Goal: Use online tool/utility: Utilize a website feature to perform a specific function

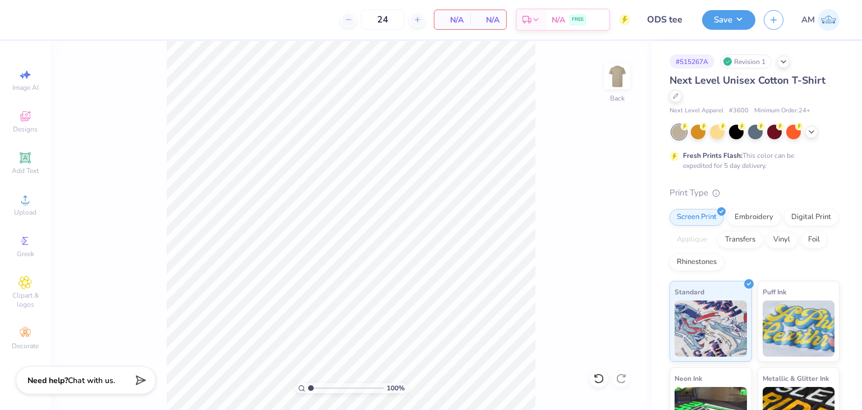
click at [613, 97] on div "Back" at bounding box center [617, 83] width 26 height 40
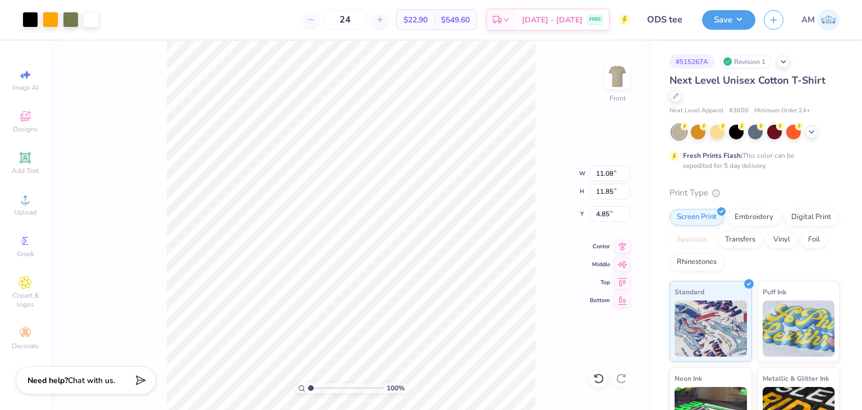
type input "11.81"
type input "12.63"
type input "4.86"
click at [590, 380] on div at bounding box center [599, 378] width 18 height 18
type input "11.08"
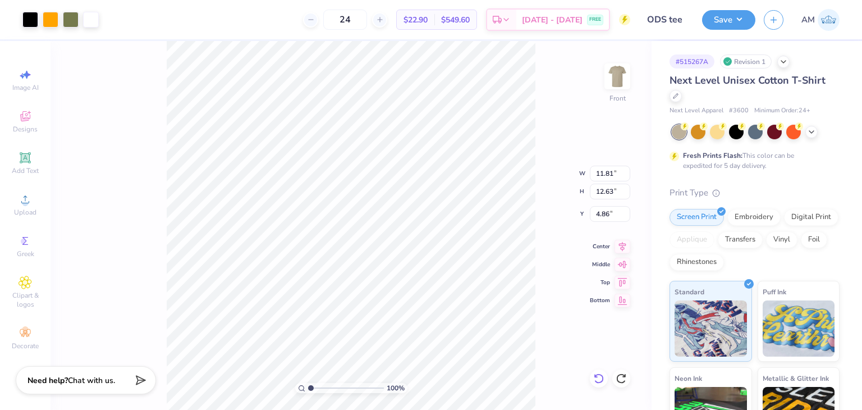
type input "11.85"
type input "4.85"
drag, startPoint x: 556, startPoint y: 314, endPoint x: 540, endPoint y: 300, distance: 21.1
click at [555, 314] on div "100 % Front W 11.08 11.08 " H 11.85 11.85 " Y 4.85 4.85 " Center Middle Top Bot…" at bounding box center [351, 225] width 601 height 369
click at [389, 284] on li "Group" at bounding box center [391, 288] width 88 height 22
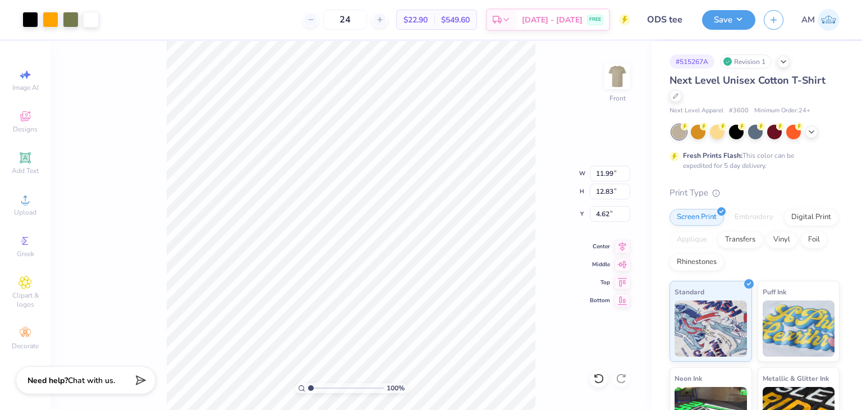
type input "11.99"
type input "12.83"
type input "3.00"
click at [710, 29] on div "Save" at bounding box center [728, 20] width 53 height 20
click at [736, 24] on button "Save" at bounding box center [728, 18] width 53 height 20
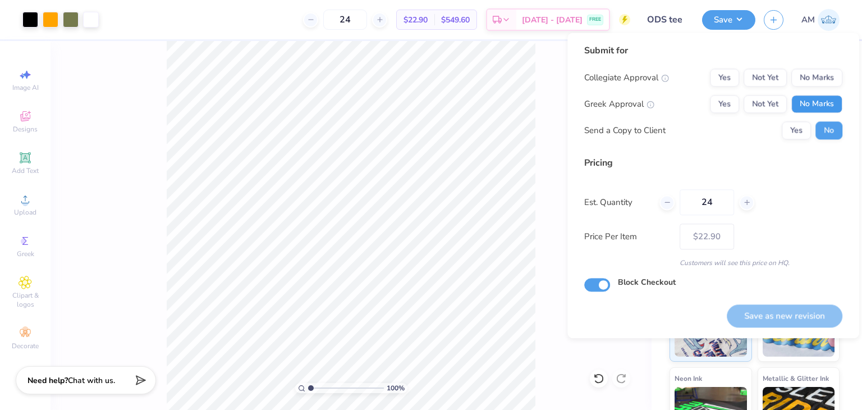
click at [816, 104] on button "No Marks" at bounding box center [816, 104] width 51 height 18
click at [813, 83] on button "No Marks" at bounding box center [816, 77] width 51 height 18
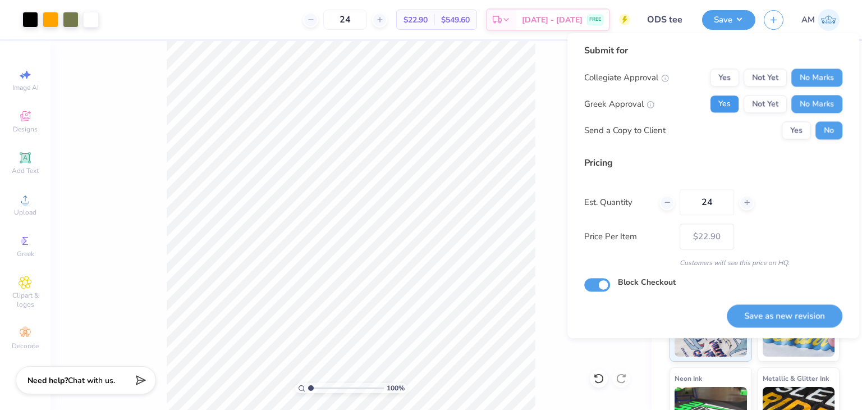
click at [734, 109] on button "Yes" at bounding box center [724, 104] width 29 height 18
click at [786, 302] on div "Save as new revision" at bounding box center [785, 309] width 116 height 35
click at [787, 309] on button "Save as new revision" at bounding box center [785, 315] width 116 height 23
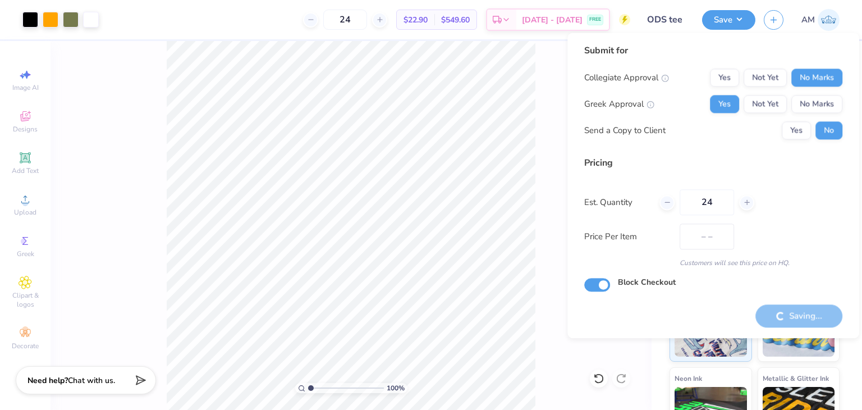
type input "$22.90"
